Goal: Task Accomplishment & Management: Manage account settings

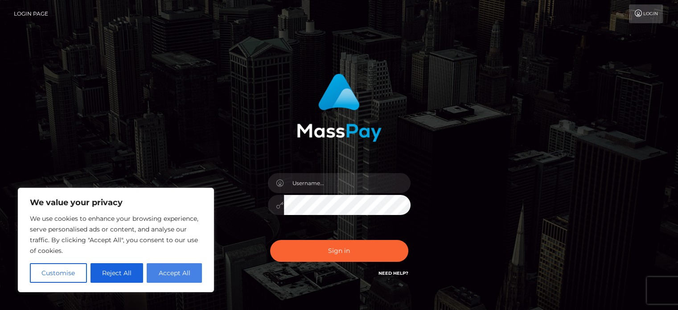
click at [161, 274] on button "Accept All" at bounding box center [174, 273] width 55 height 20
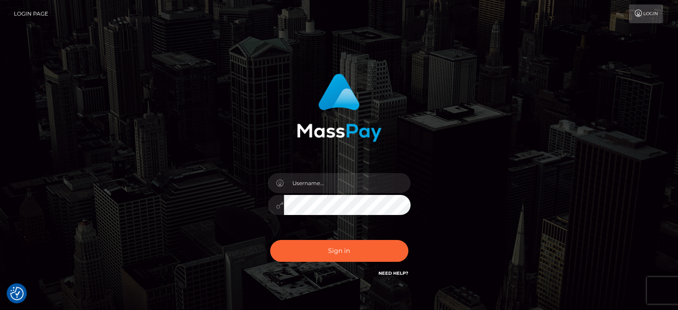
checkbox input "true"
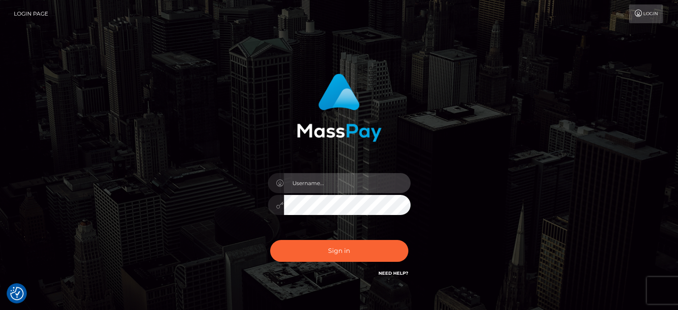
click at [298, 187] on input "text" at bounding box center [347, 183] width 127 height 20
type input "arsbackup123@gmail.com"
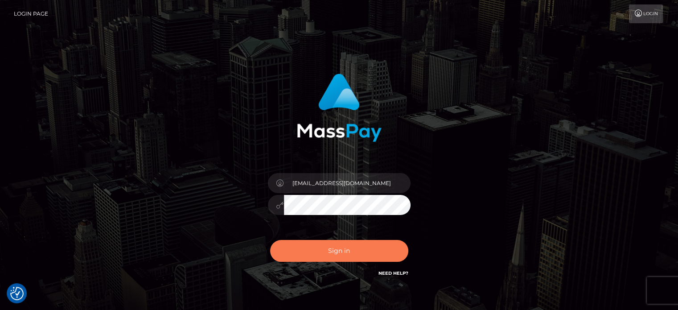
click at [326, 251] on button "Sign in" at bounding box center [339, 251] width 138 height 22
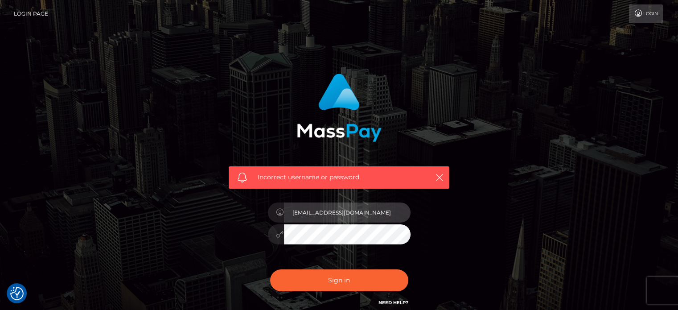
type input "[EMAIL_ADDRESS][DOMAIN_NAME]"
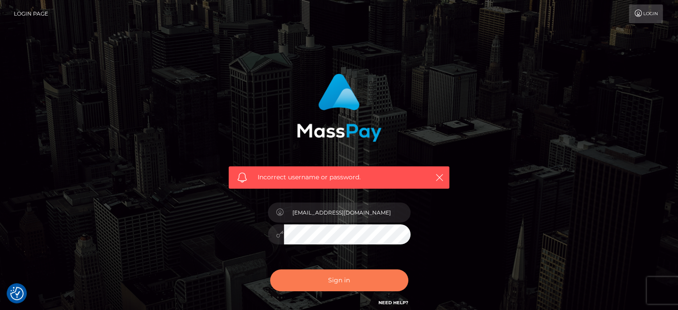
click at [301, 284] on button "Sign in" at bounding box center [339, 280] width 138 height 22
